Goal: Task Accomplishment & Management: Manage account settings

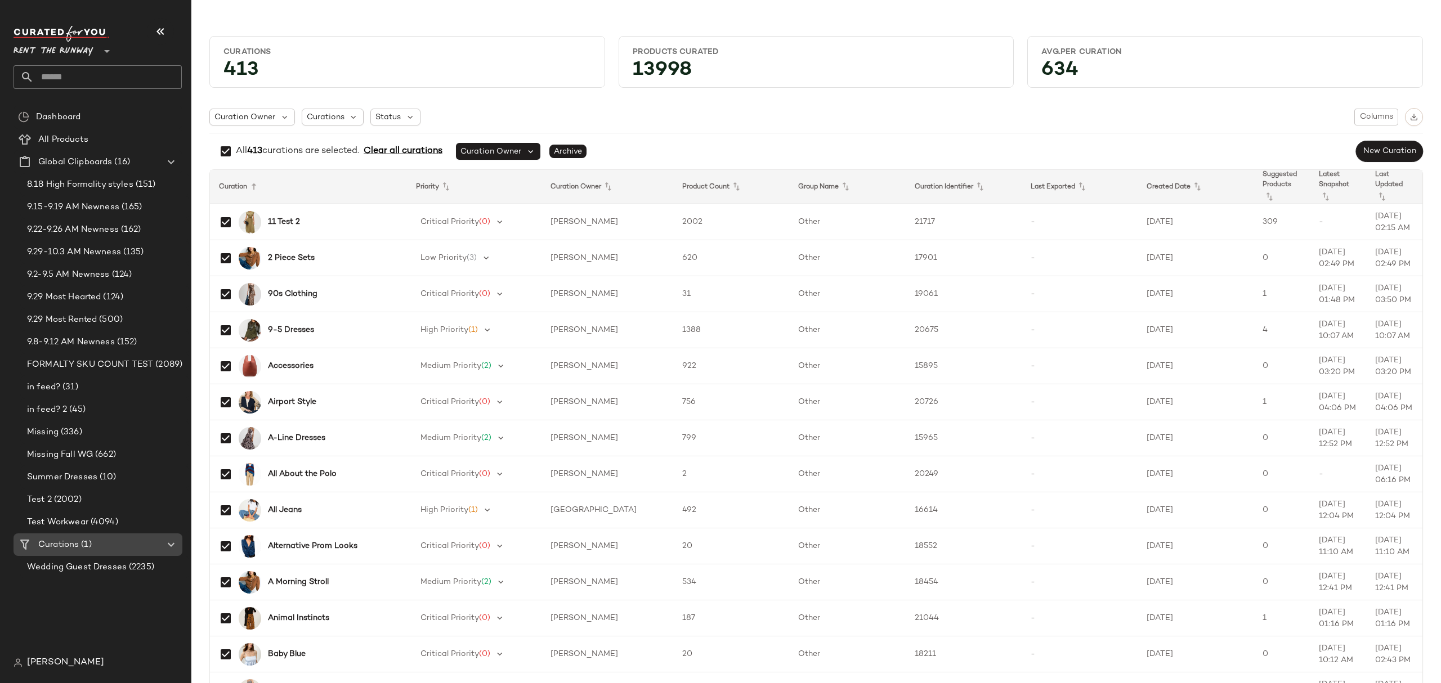
click at [145, 549] on div "Curations (1)" at bounding box center [98, 545] width 127 height 13
click at [388, 154] on span "Clear all curations" at bounding box center [400, 152] width 83 height 14
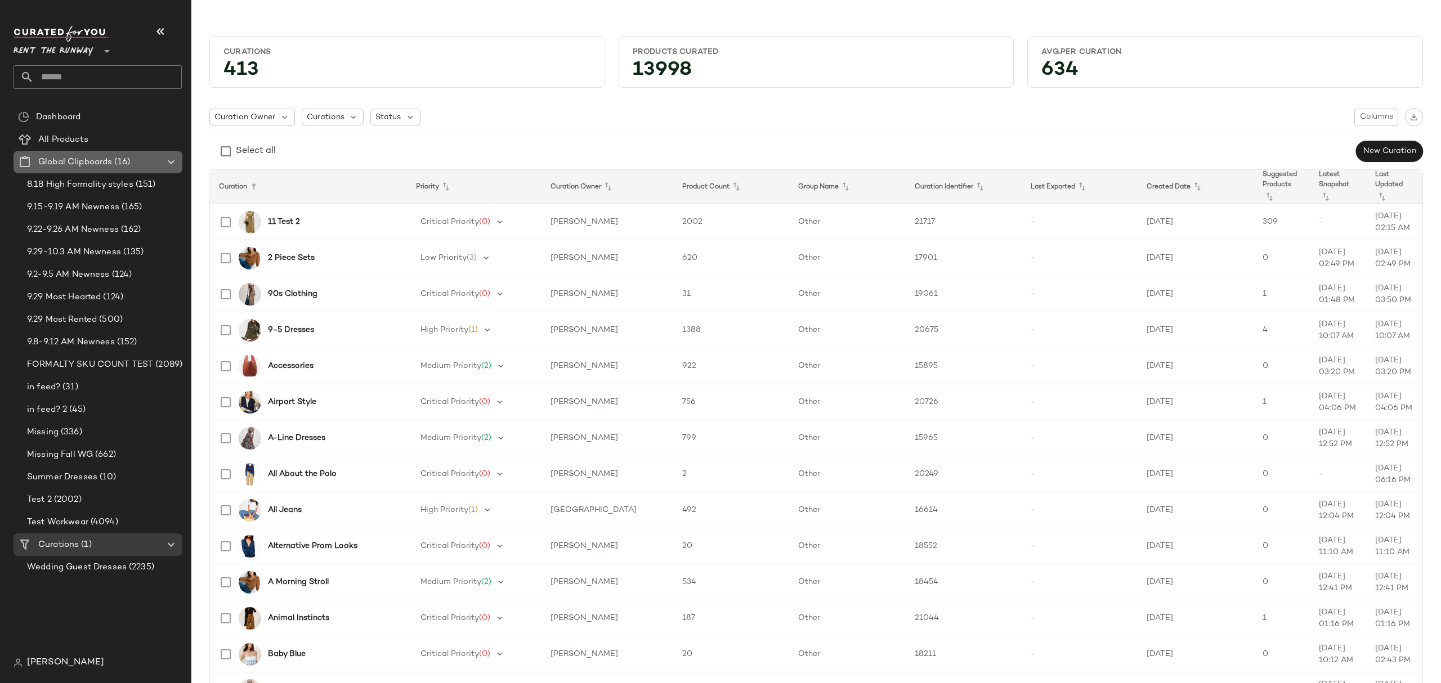
click at [110, 166] on span "Global Clipboards" at bounding box center [75, 162] width 74 height 13
click at [84, 547] on span "(1)" at bounding box center [85, 545] width 12 height 13
click at [90, 546] on span "(1)" at bounding box center [85, 545] width 12 height 13
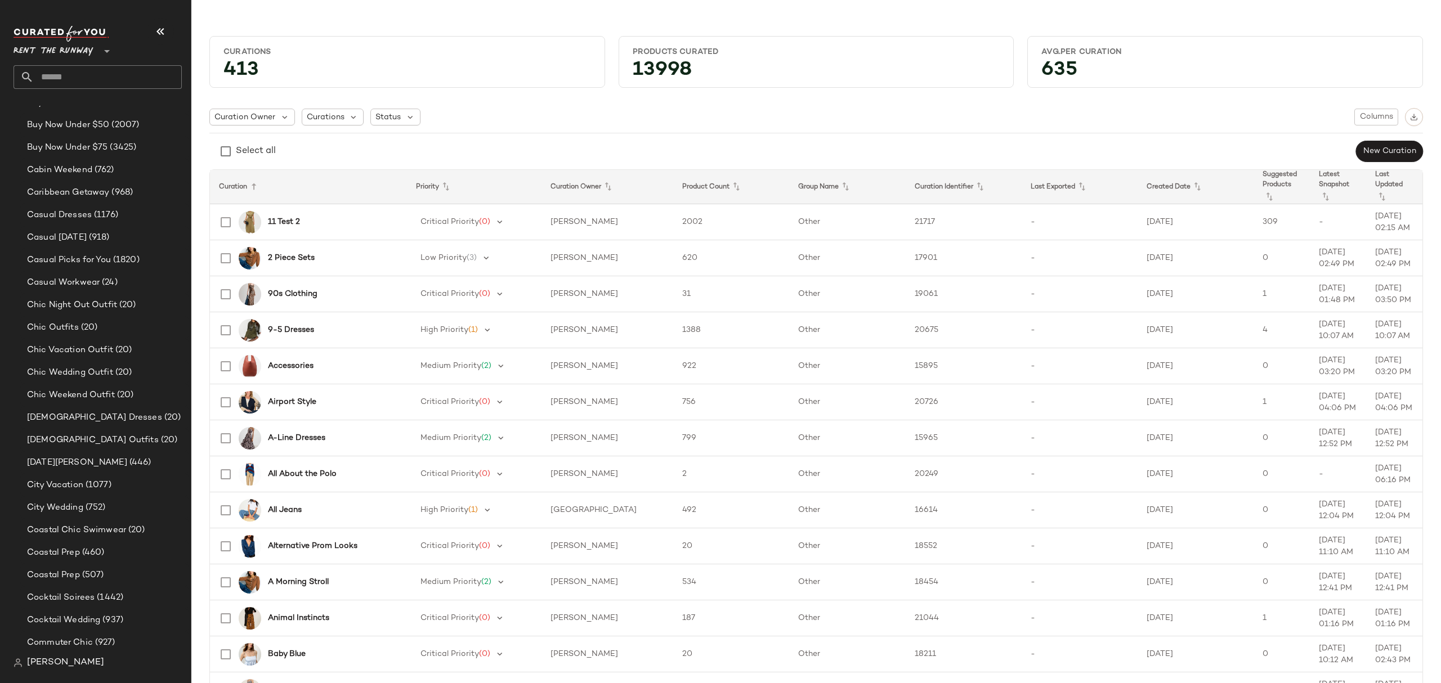
scroll to position [1741, 0]
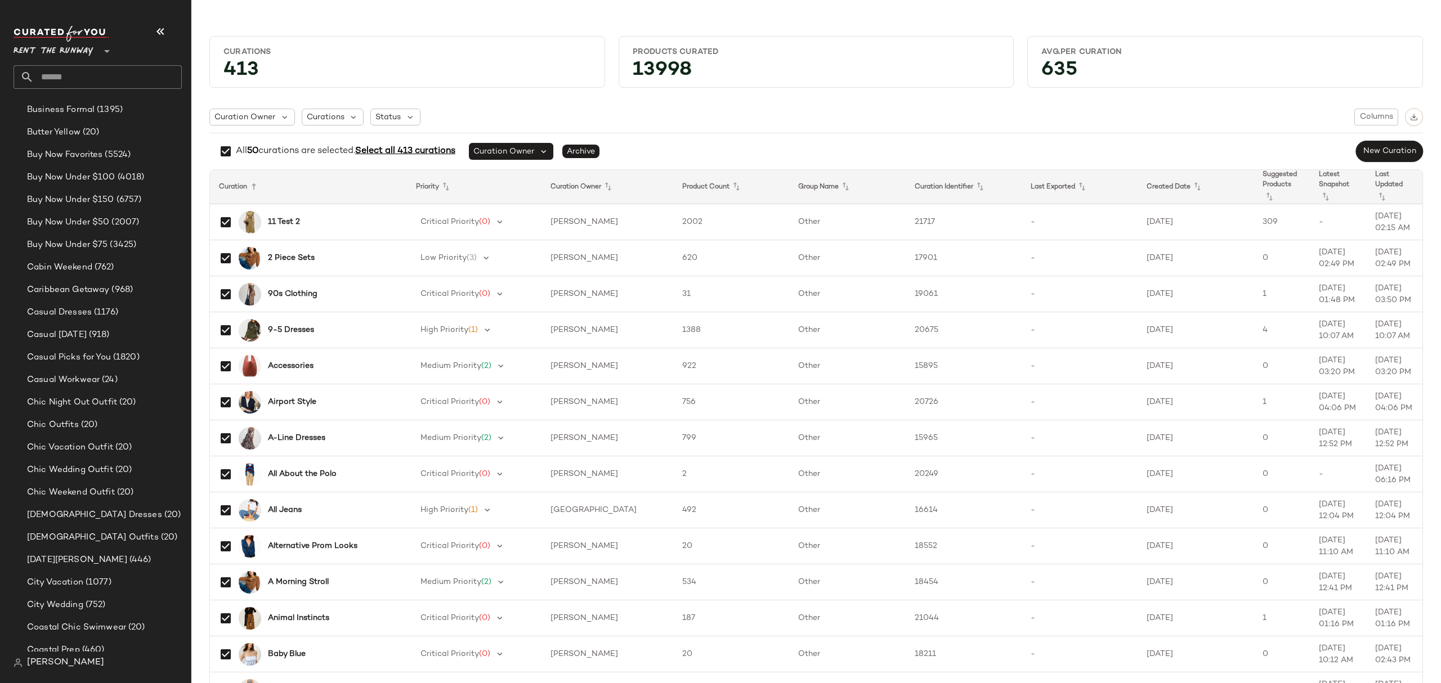
click at [424, 151] on span "Select all 413 curations" at bounding box center [405, 151] width 100 height 10
click at [1408, 113] on button "button" at bounding box center [1414, 117] width 18 height 18
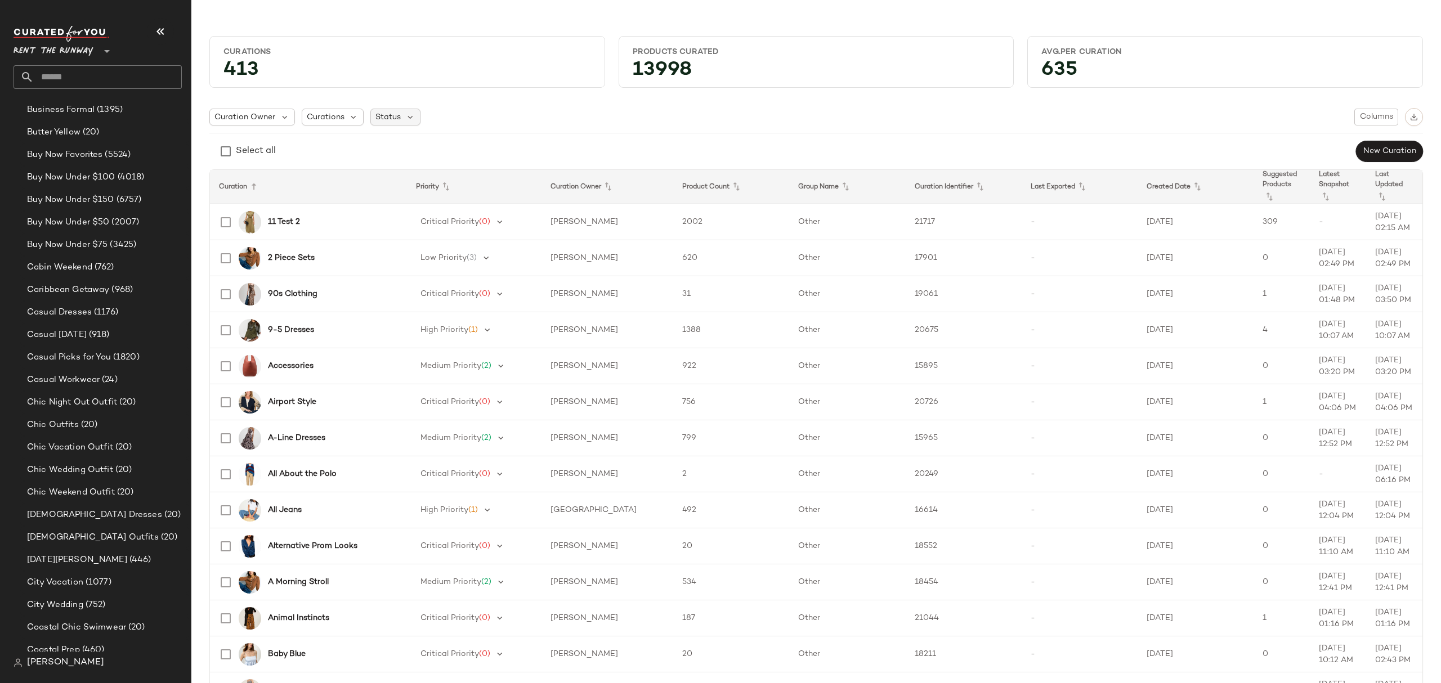
click at [394, 111] on span "Status" at bounding box center [388, 117] width 25 height 12
click at [415, 146] on span "Archived" at bounding box center [416, 146] width 34 height 23
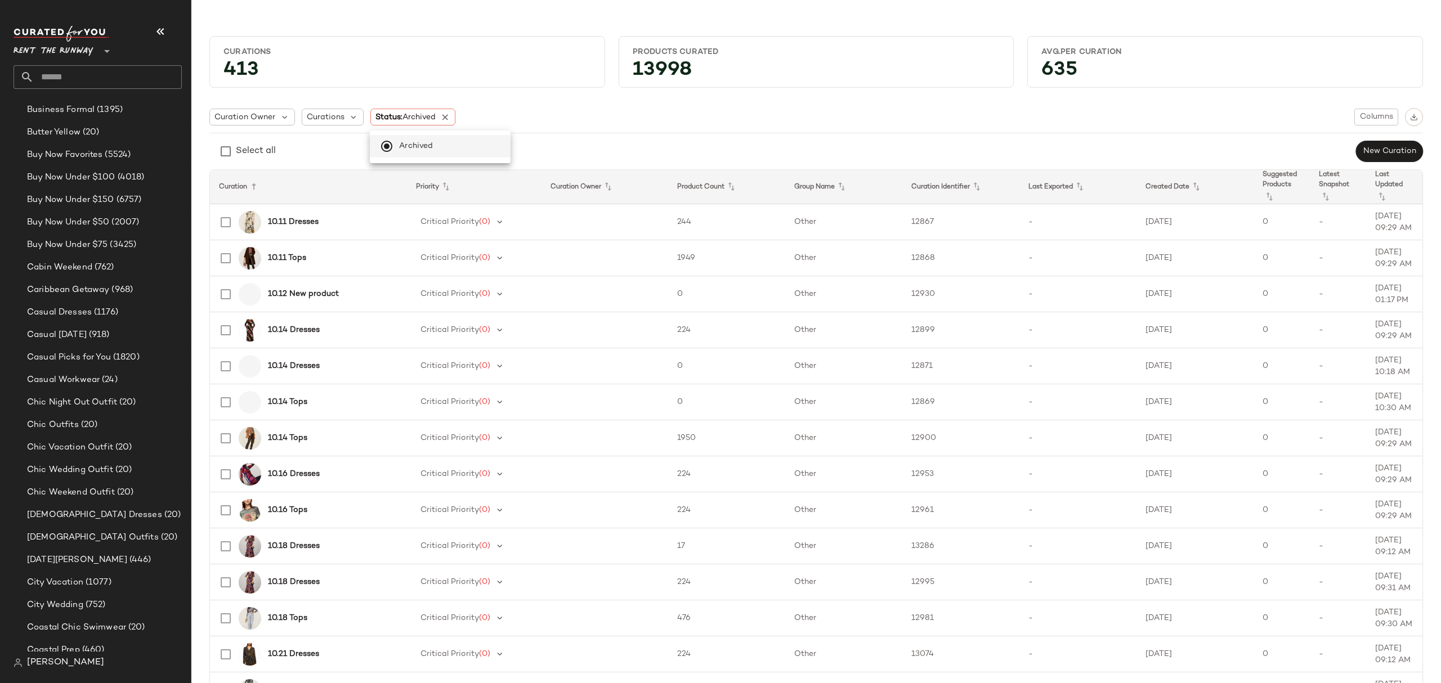
click at [306, 145] on div "Select all New Curation" at bounding box center [816, 151] width 1214 height 23
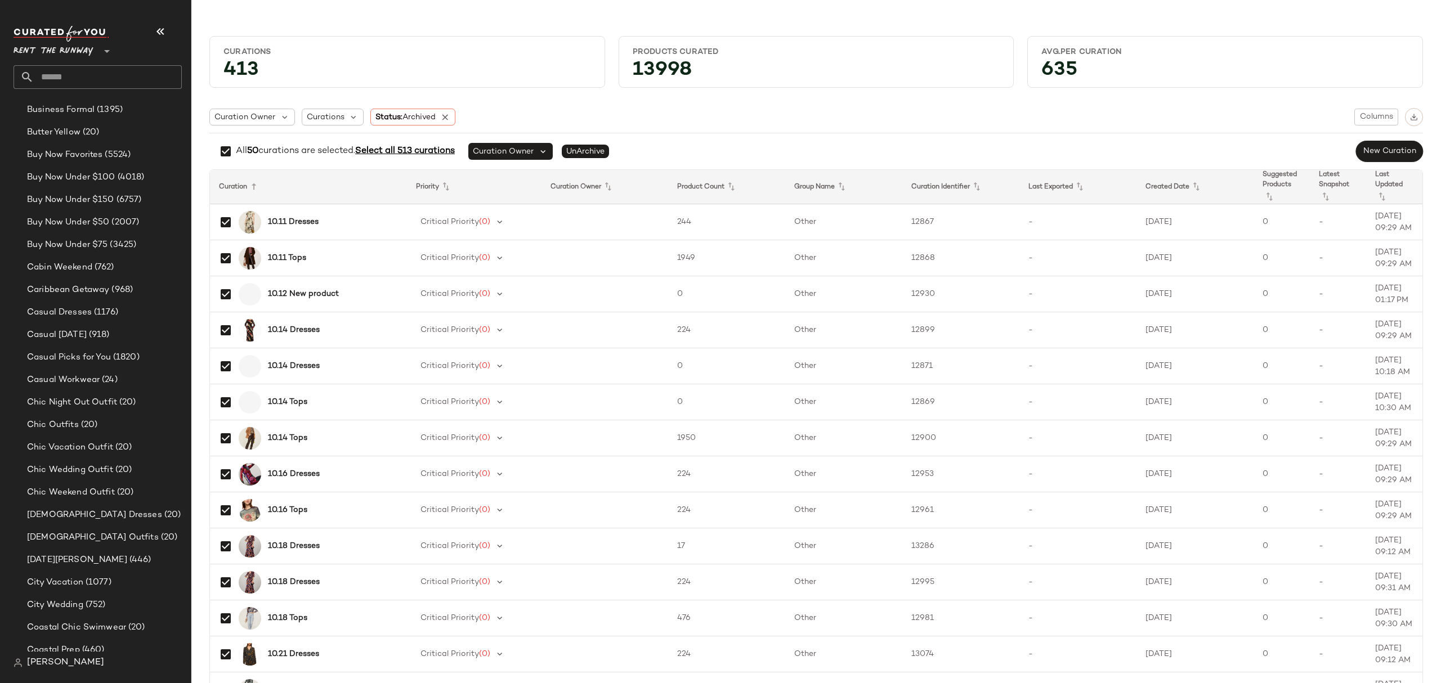
click at [434, 155] on span "Select all 513 curations" at bounding box center [405, 151] width 100 height 10
click at [414, 154] on span "Select all 513 curations" at bounding box center [409, 151] width 100 height 10
click at [1410, 115] on img "button" at bounding box center [1414, 117] width 8 height 8
